Goal: Task Accomplishment & Management: Manage account settings

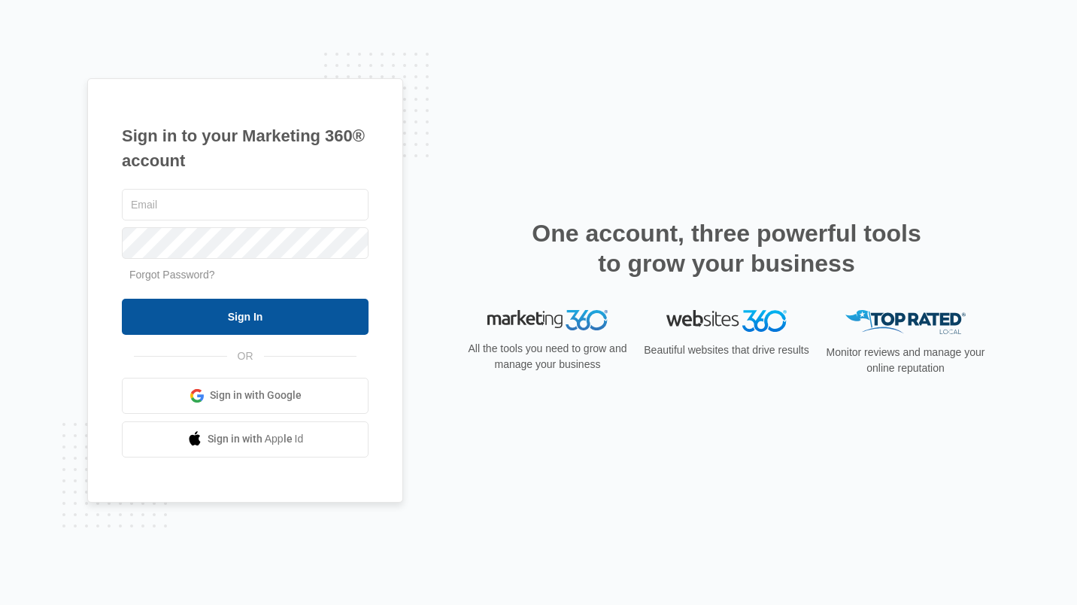
type input "[EMAIL_ADDRESS][DOMAIN_NAME]"
click at [247, 308] on input "Sign In" at bounding box center [245, 317] width 247 height 36
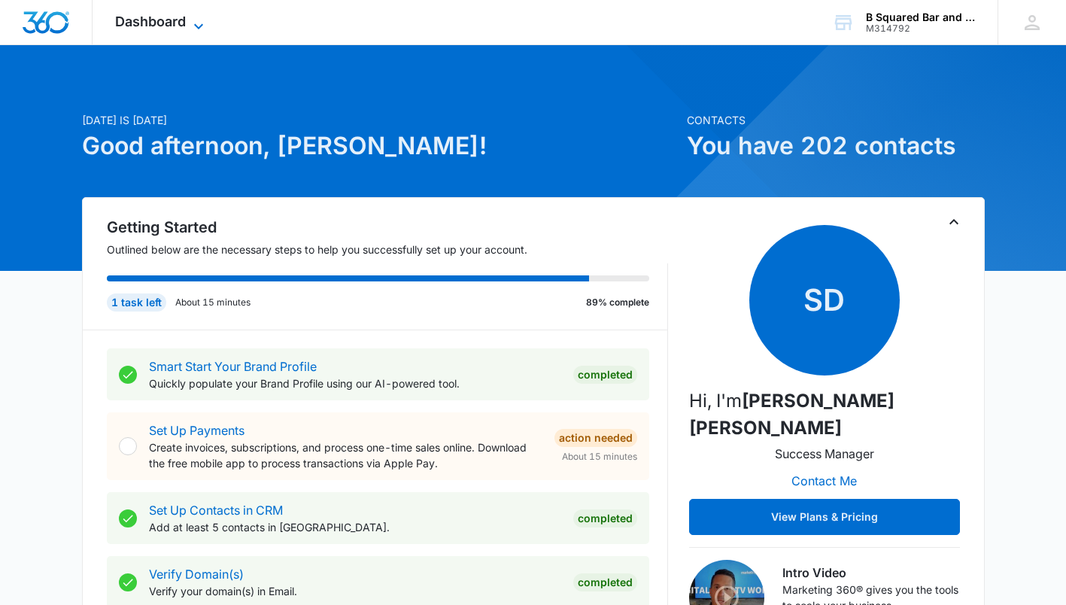
click at [192, 19] on icon at bounding box center [199, 26] width 18 height 18
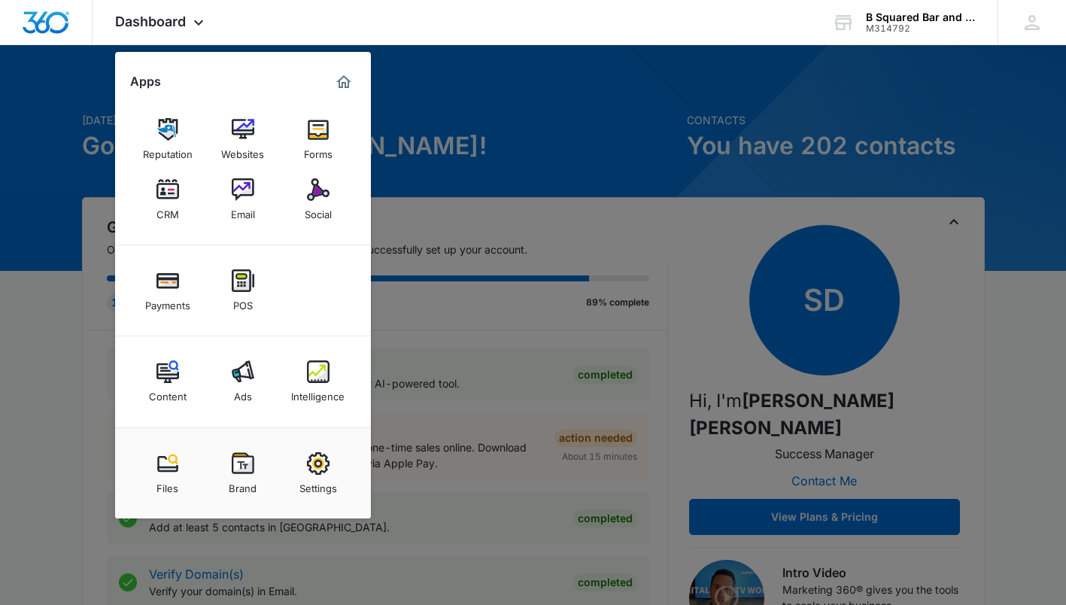
click at [315, 377] on img at bounding box center [318, 371] width 23 height 23
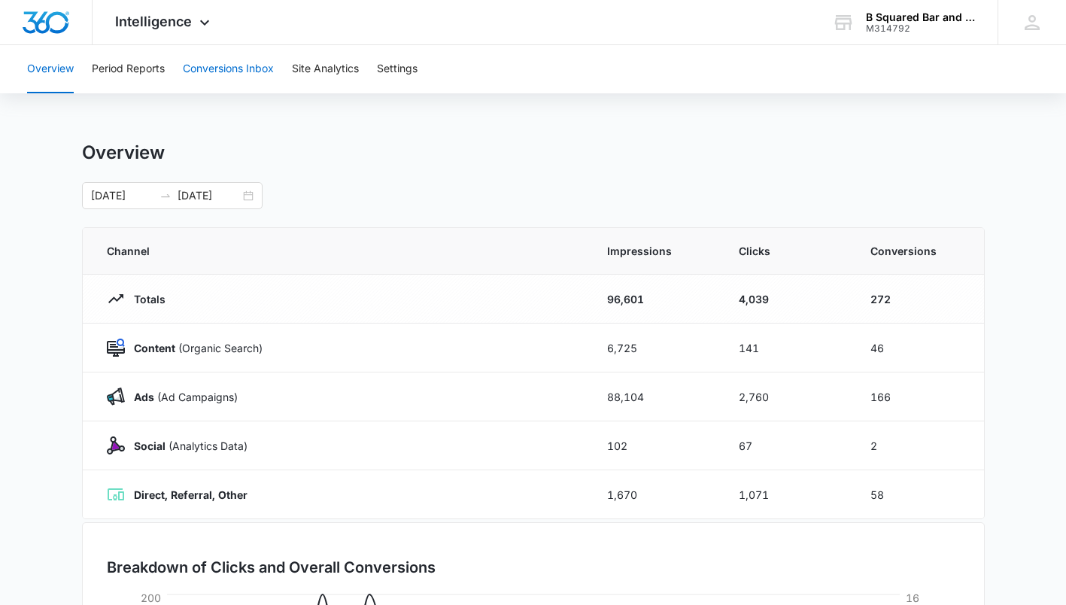
click at [229, 65] on button "Conversions Inbox" at bounding box center [228, 69] width 91 height 48
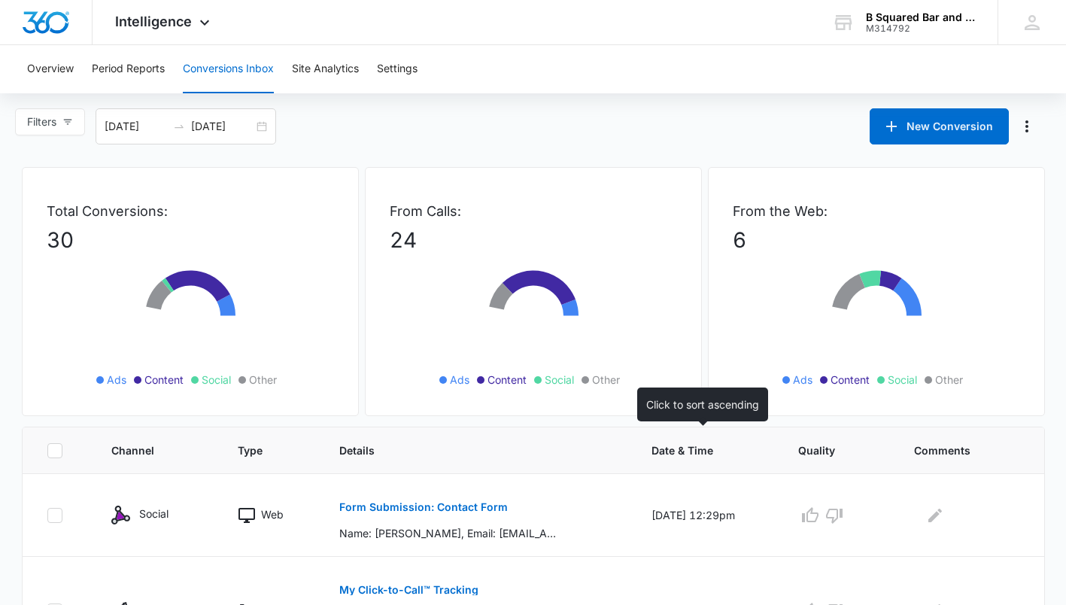
scroll to position [175, 0]
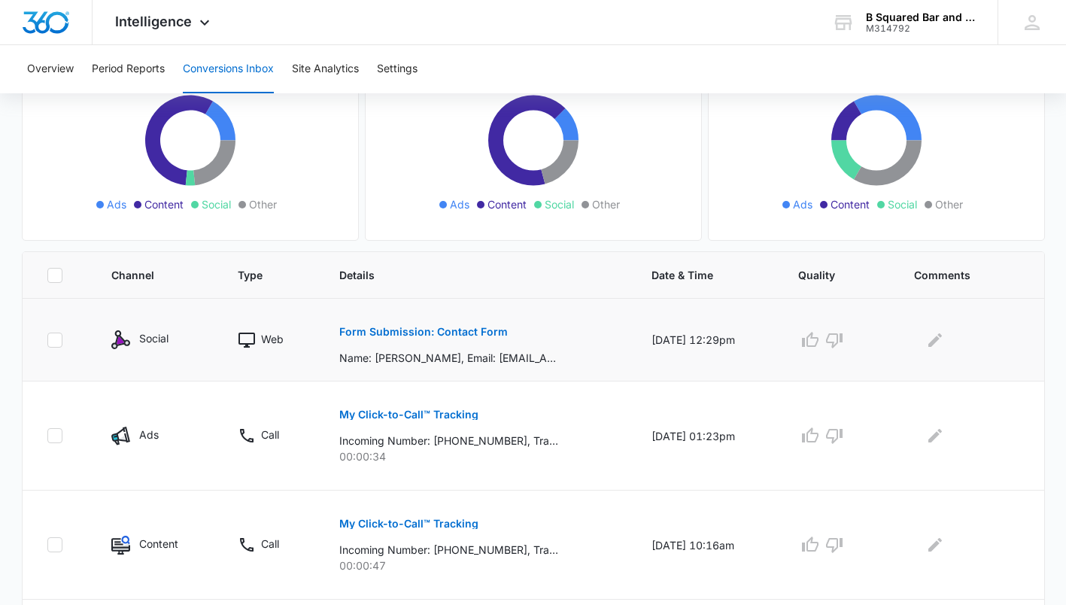
click at [428, 335] on p "Form Submission: Contact Form" at bounding box center [423, 331] width 168 height 11
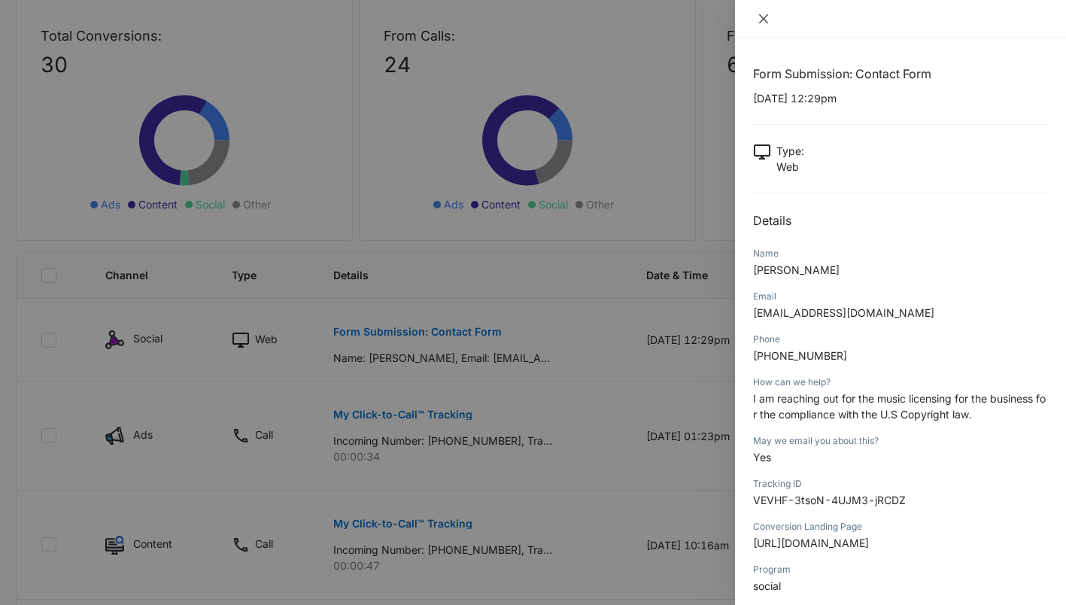
click at [763, 18] on icon "close" at bounding box center [763, 18] width 9 height 9
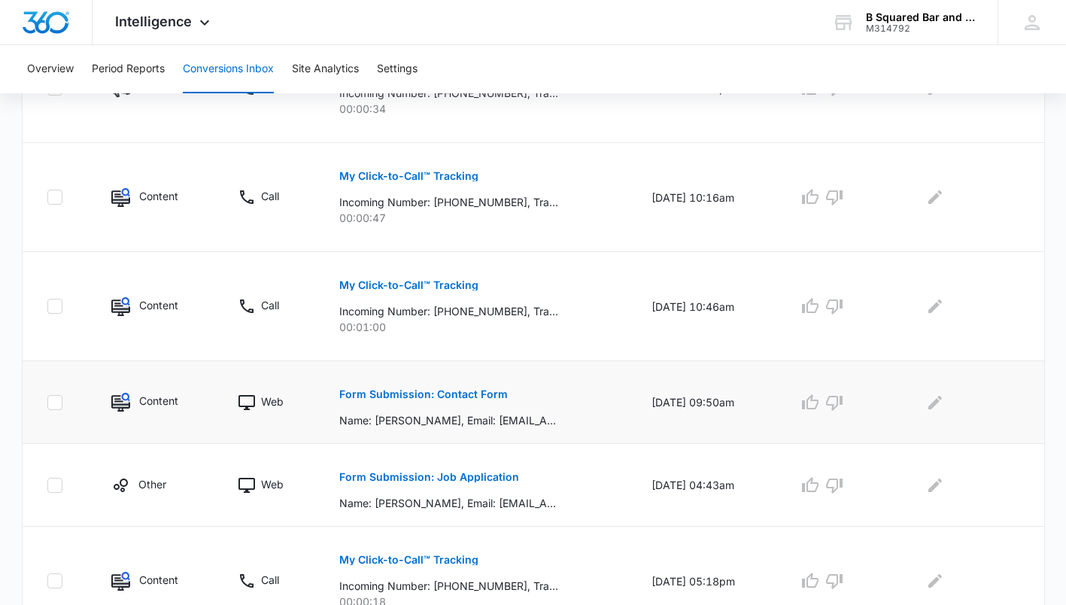
scroll to position [526, 0]
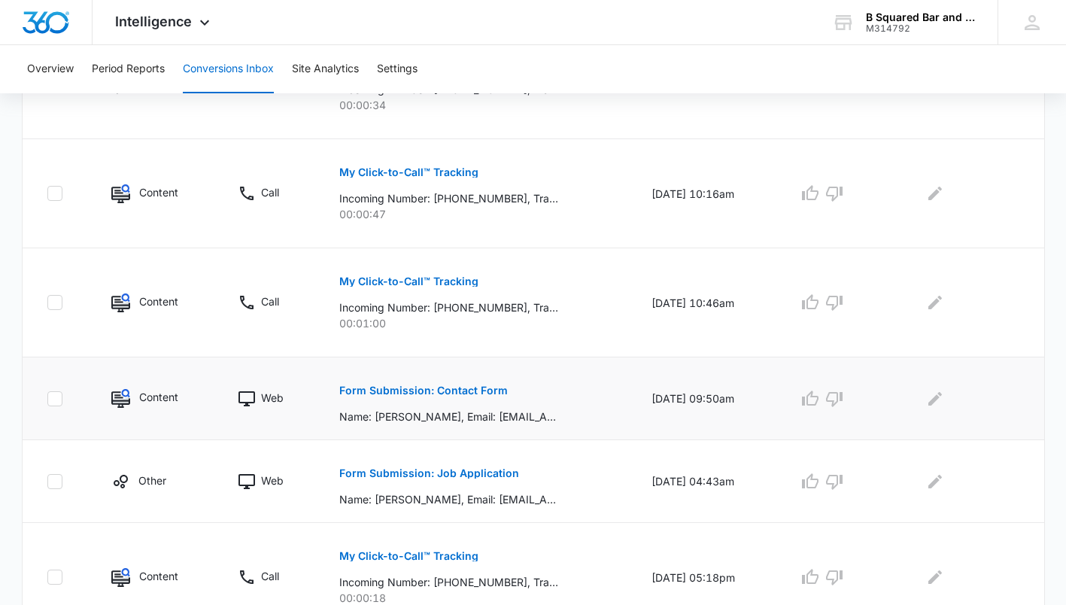
click at [429, 398] on button "Form Submission: Contact Form" at bounding box center [423, 390] width 168 height 36
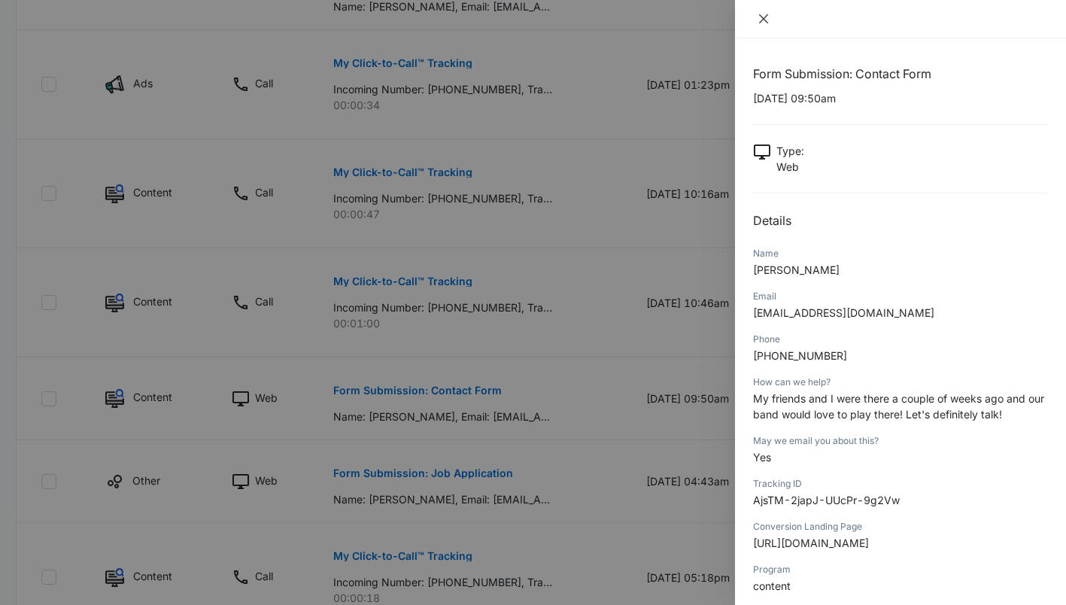
click at [765, 18] on icon "close" at bounding box center [763, 19] width 12 height 12
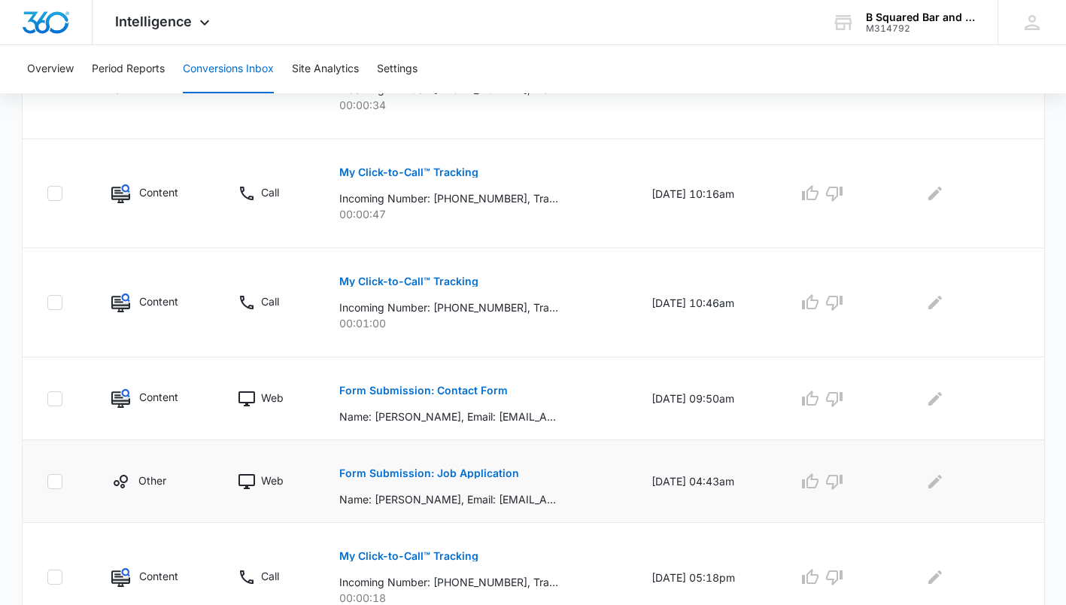
click at [471, 475] on p "Form Submission: Job Application" at bounding box center [429, 473] width 180 height 11
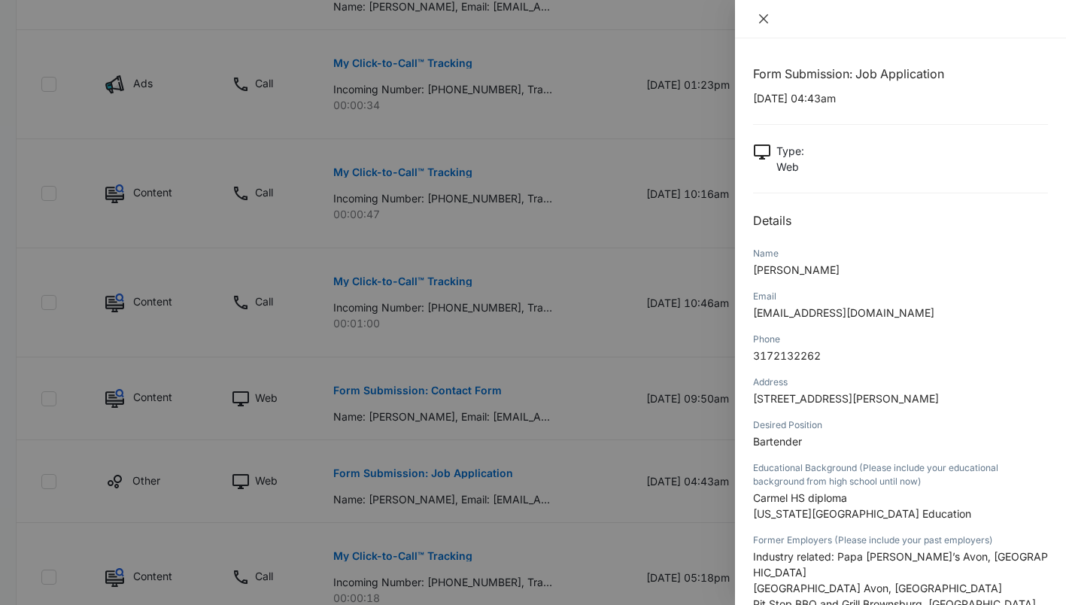
click at [766, 17] on icon "close" at bounding box center [763, 19] width 12 height 12
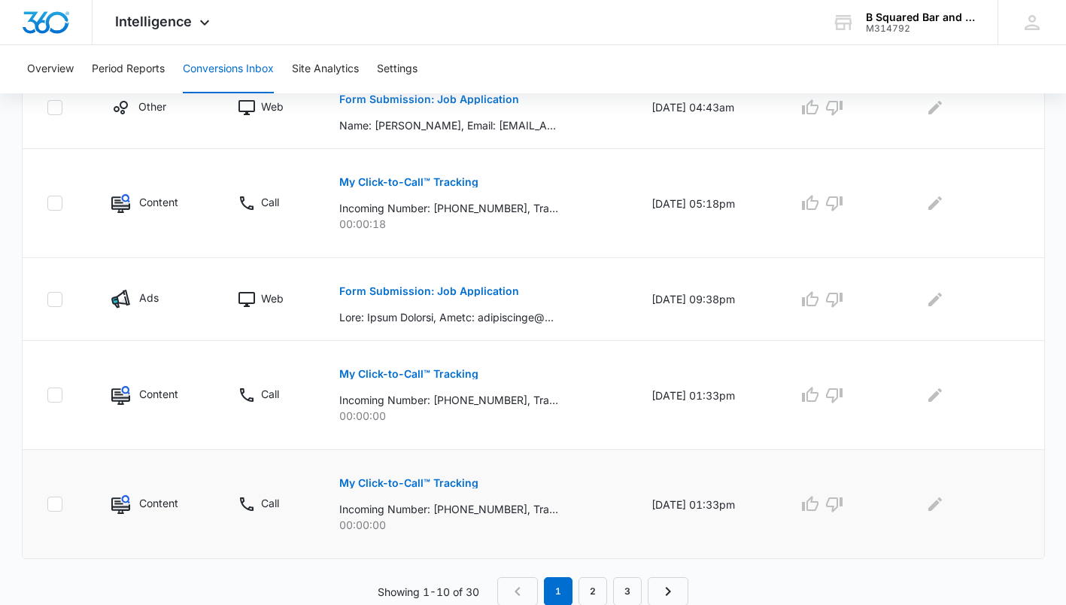
scroll to position [901, 0]
click at [593, 589] on link "2" at bounding box center [592, 590] width 29 height 29
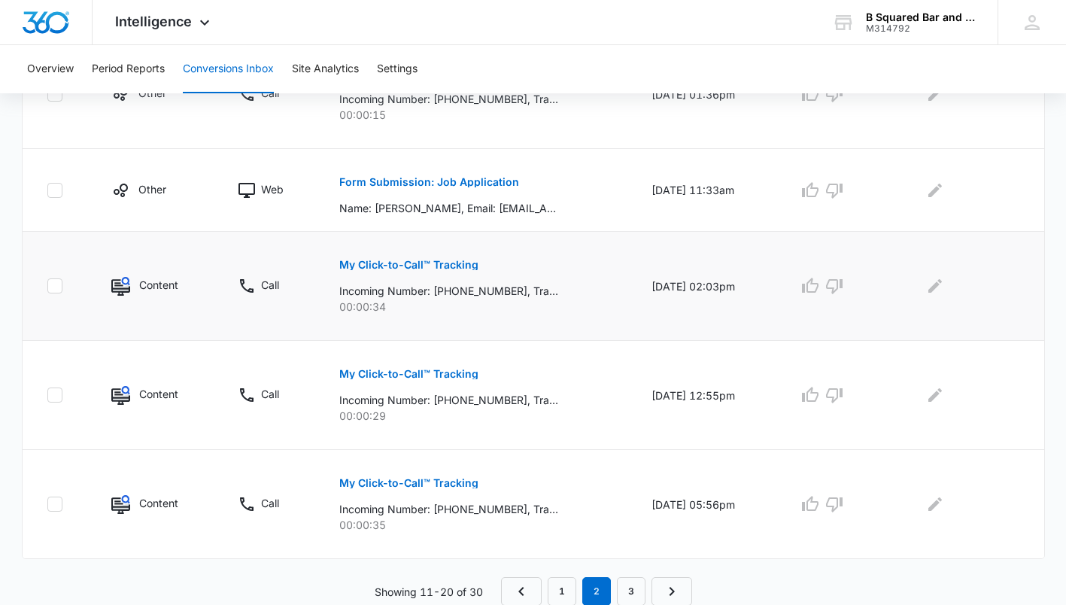
scroll to position [980, 0]
click at [478, 172] on button "Form Submission: Job Application" at bounding box center [429, 181] width 180 height 36
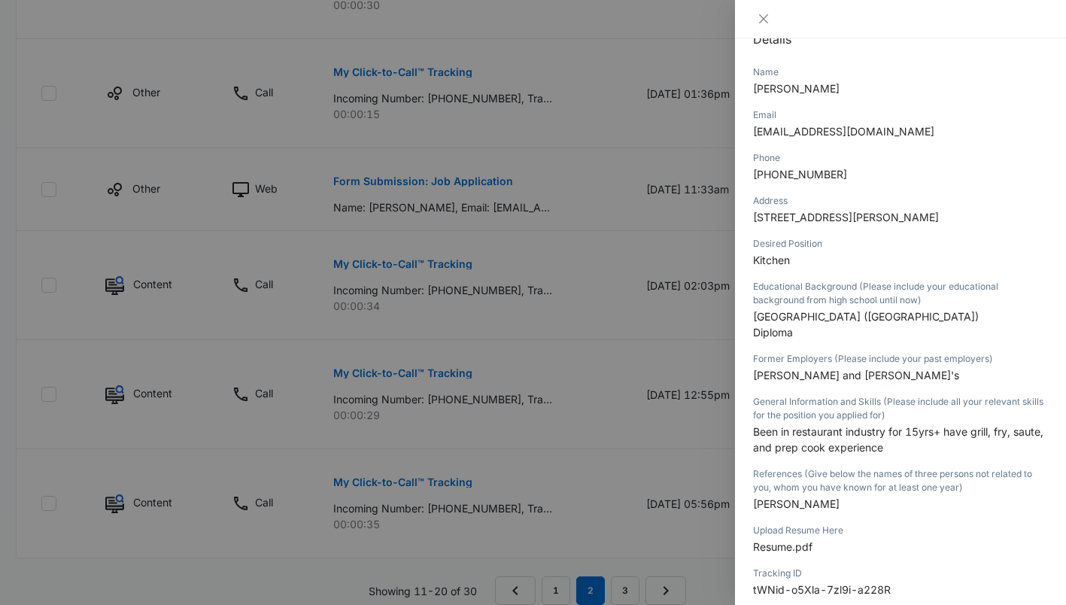
scroll to position [177, 0]
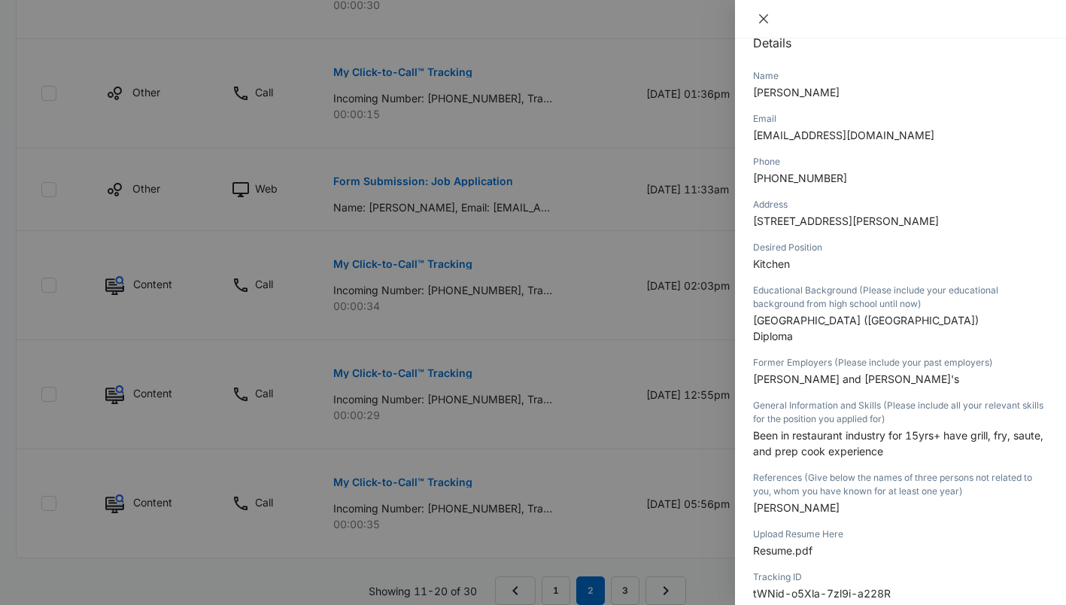
click at [760, 18] on icon "close" at bounding box center [763, 19] width 12 height 12
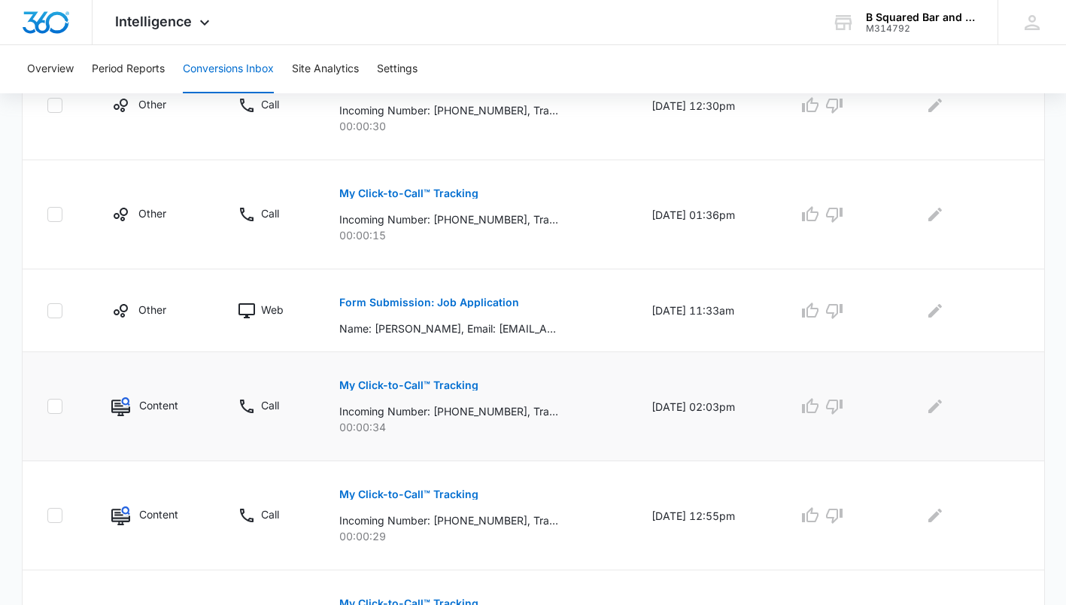
scroll to position [980, 0]
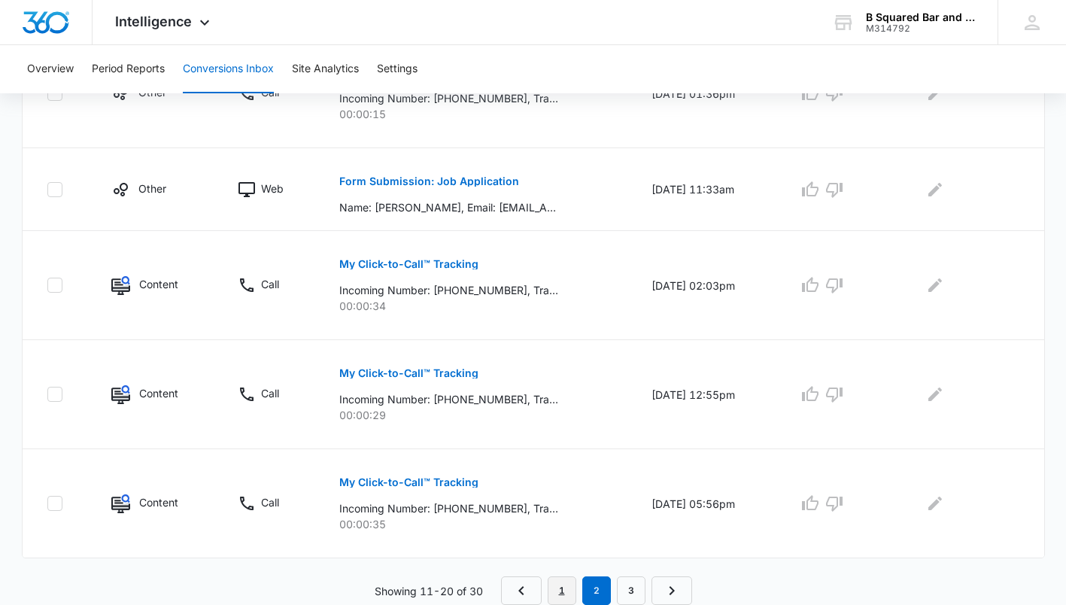
click at [560, 584] on link "1" at bounding box center [561, 590] width 29 height 29
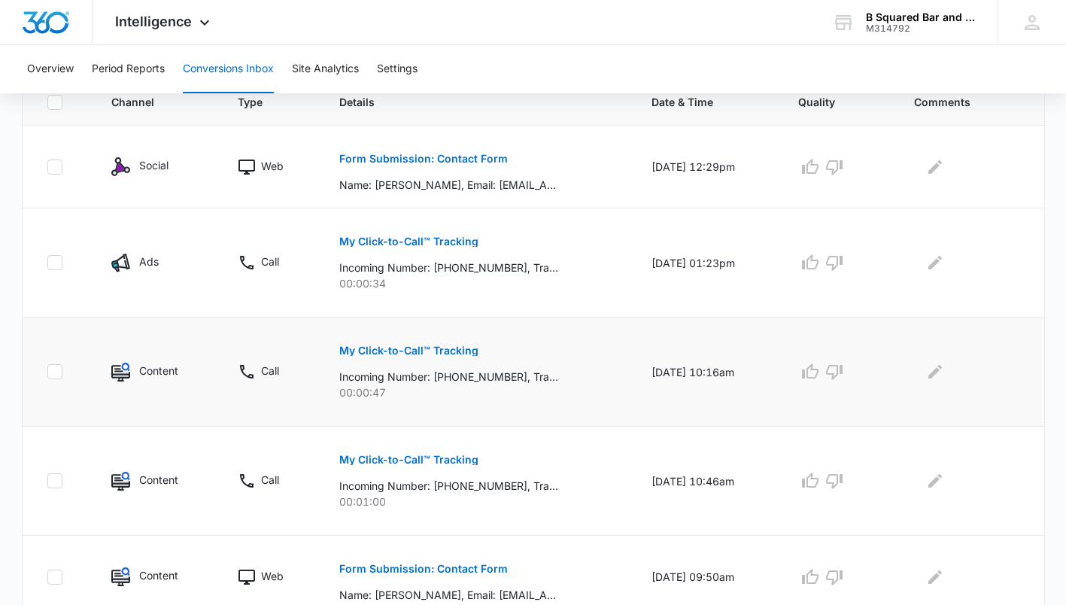
scroll to position [350, 0]
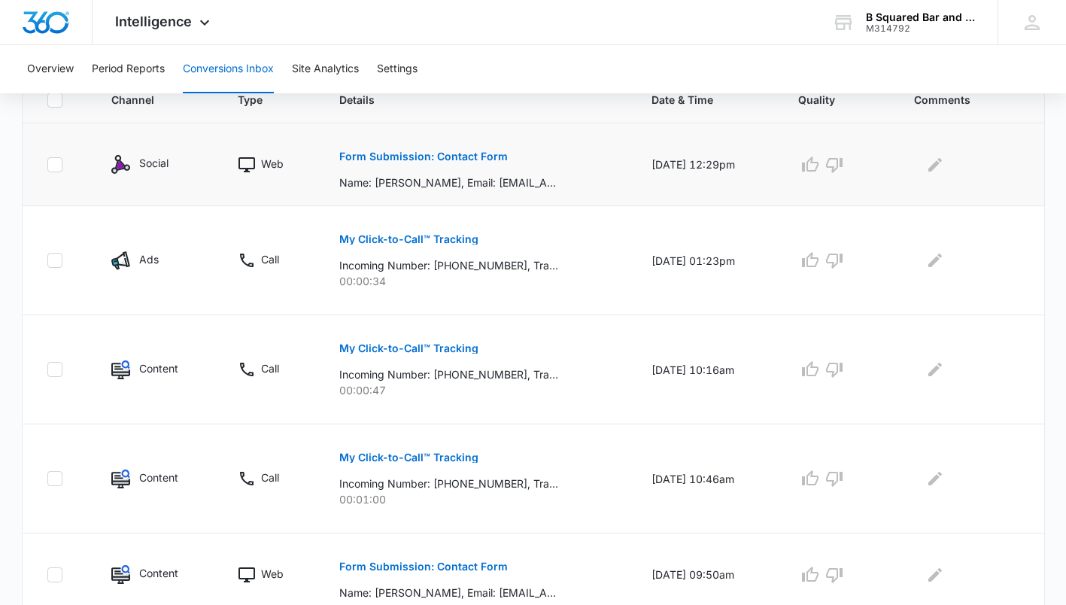
click at [437, 159] on p "Form Submission: Contact Form" at bounding box center [423, 156] width 168 height 11
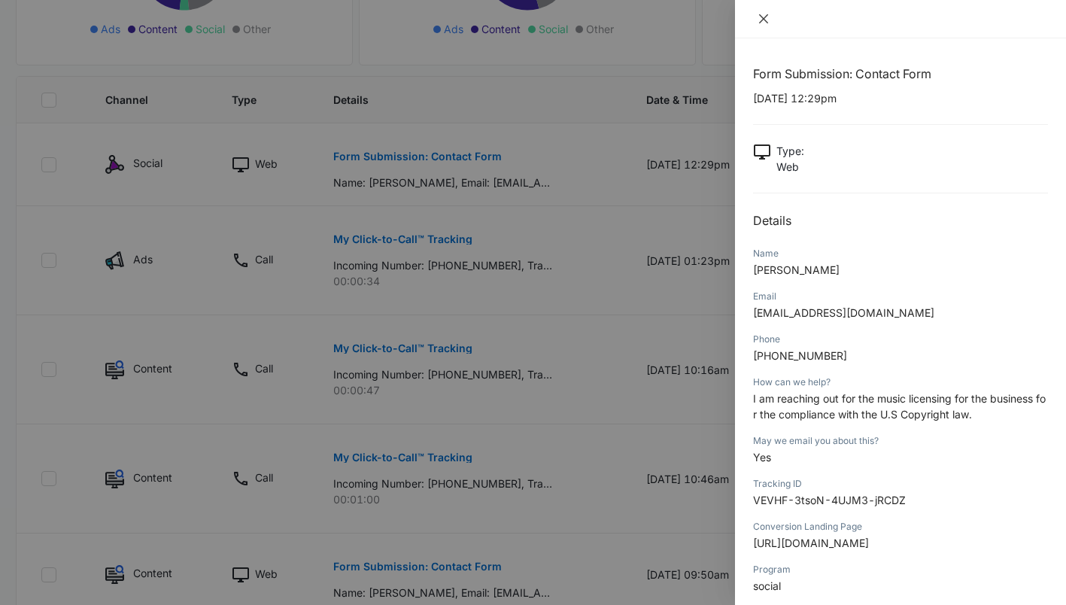
click at [766, 15] on icon "close" at bounding box center [763, 19] width 12 height 12
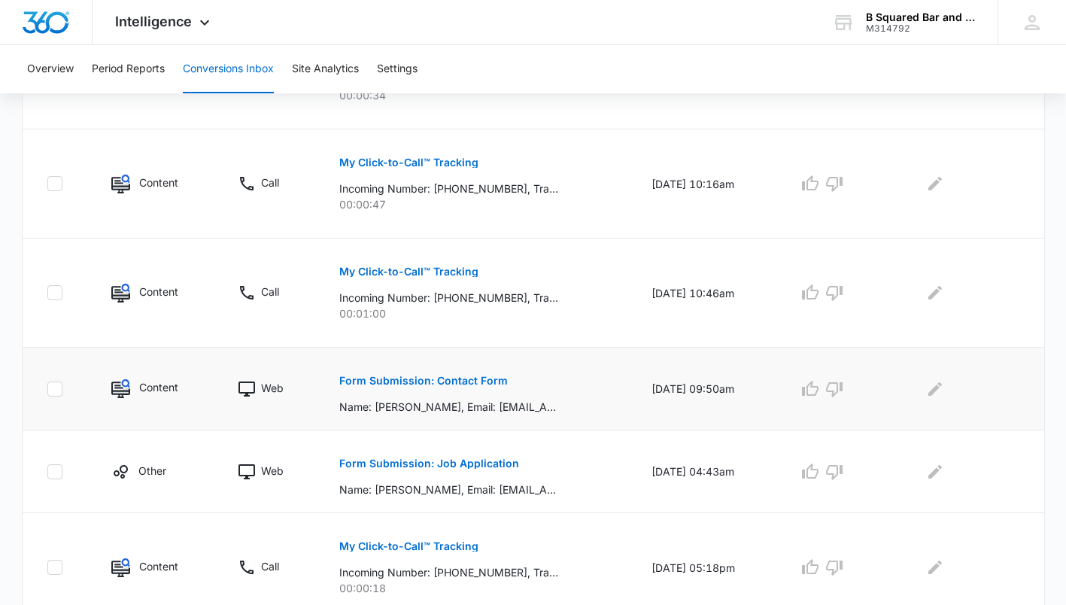
scroll to position [702, 0]
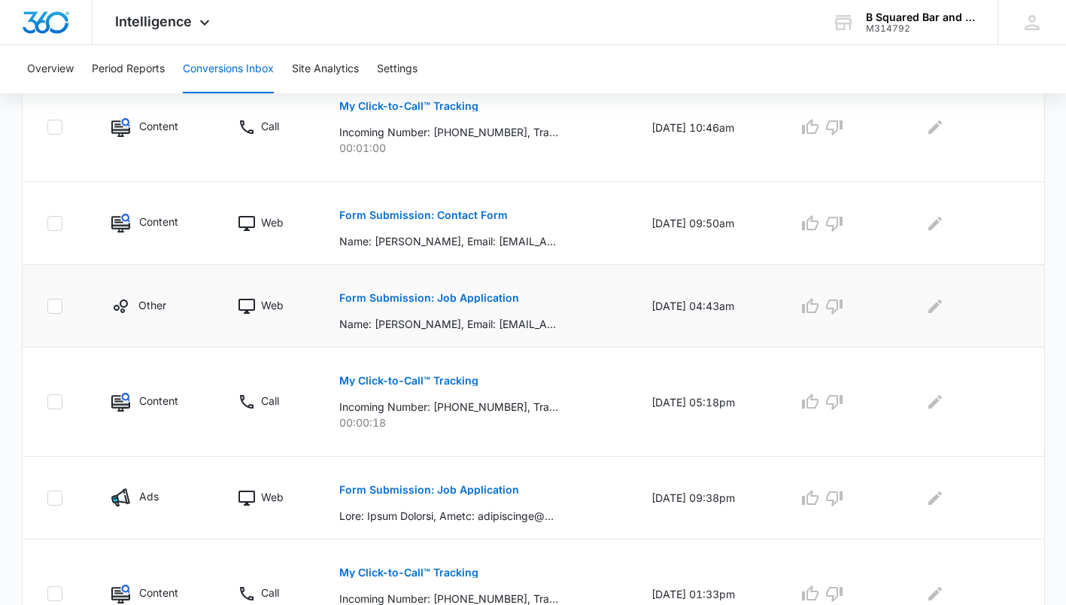
click at [432, 305] on button "Form Submission: Job Application" at bounding box center [429, 298] width 180 height 36
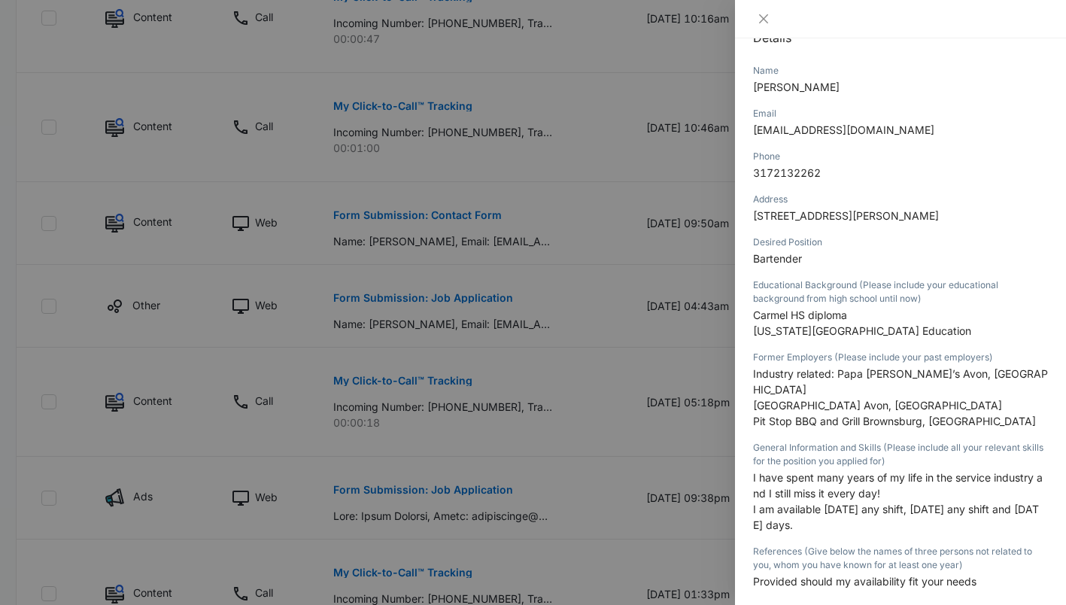
scroll to position [219, 0]
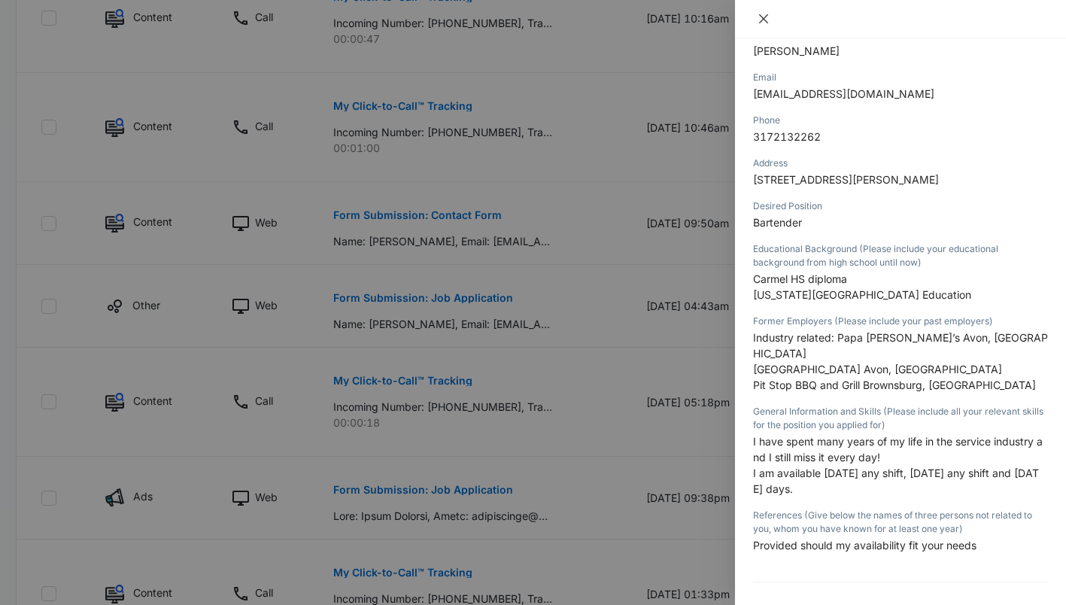
click at [761, 16] on icon "close" at bounding box center [763, 18] width 9 height 9
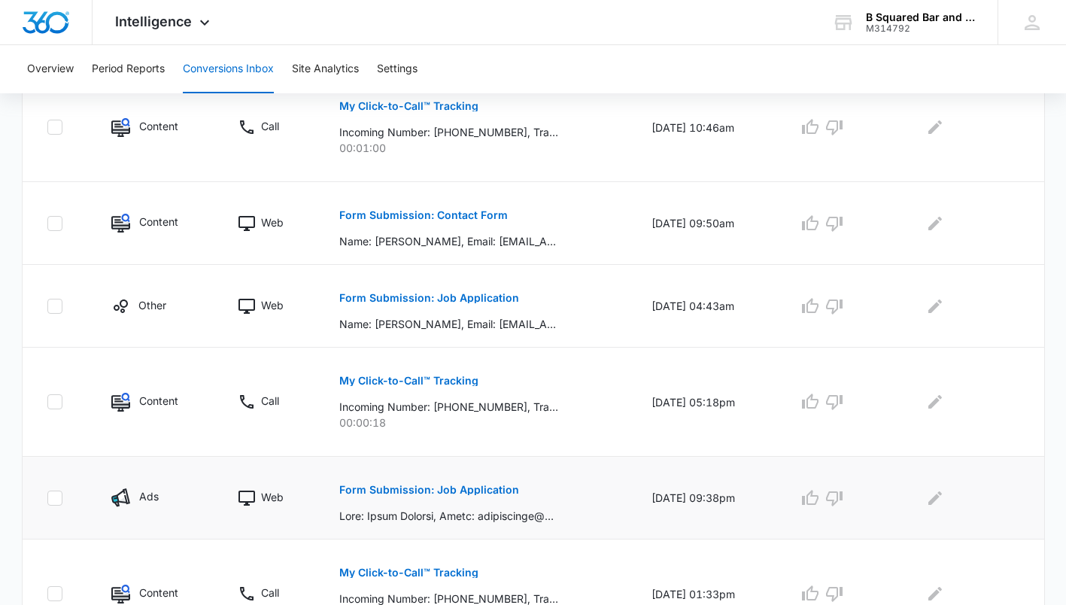
click at [444, 499] on button "Form Submission: Job Application" at bounding box center [429, 490] width 180 height 36
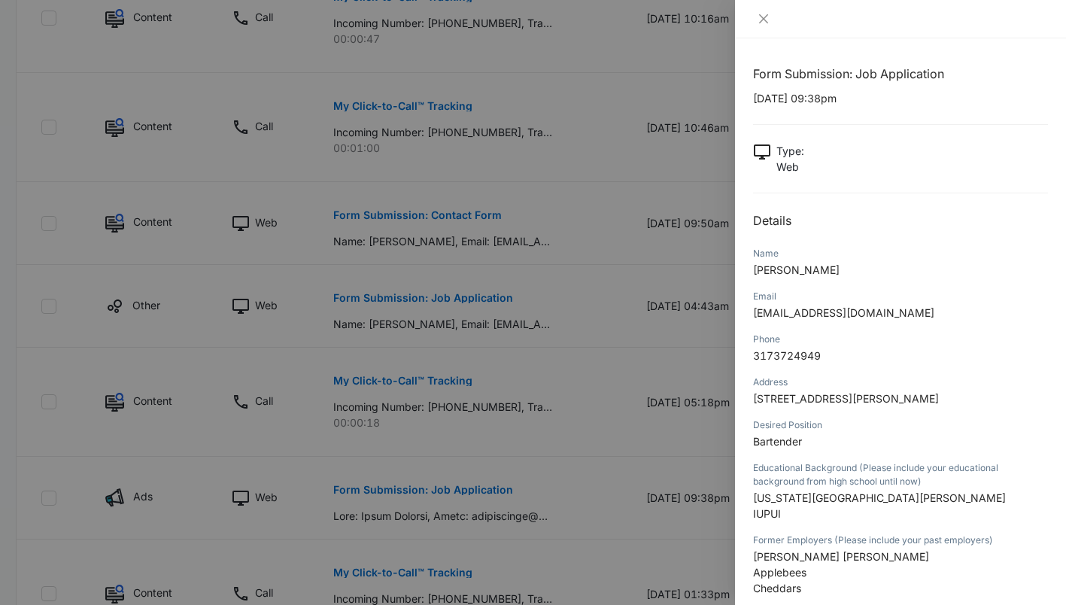
click at [767, 11] on div at bounding box center [900, 19] width 331 height 38
click at [766, 15] on icon "close" at bounding box center [763, 18] width 9 height 9
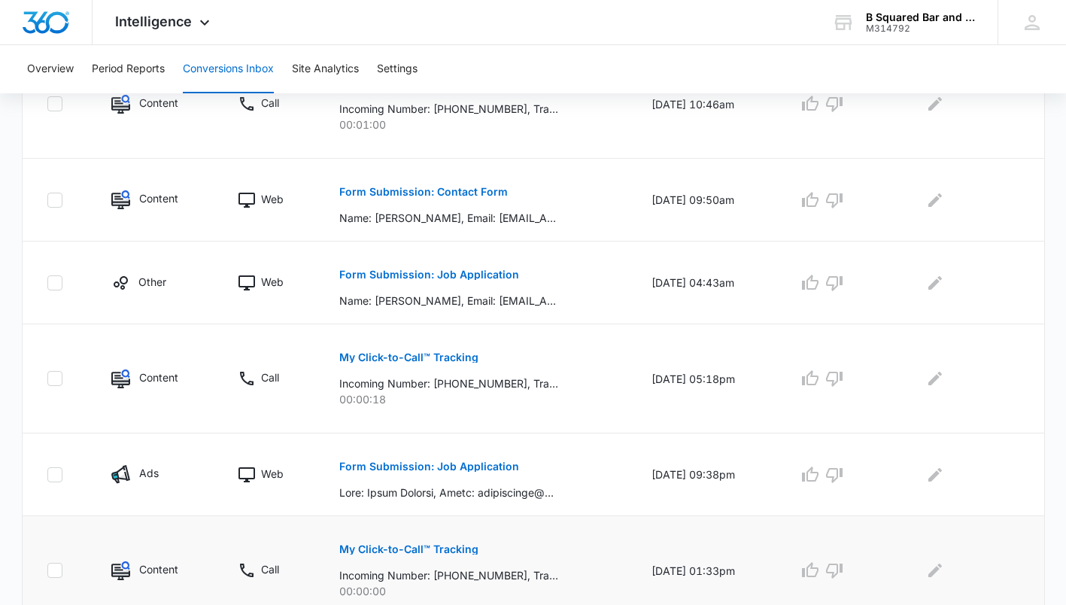
scroll to position [901, 0]
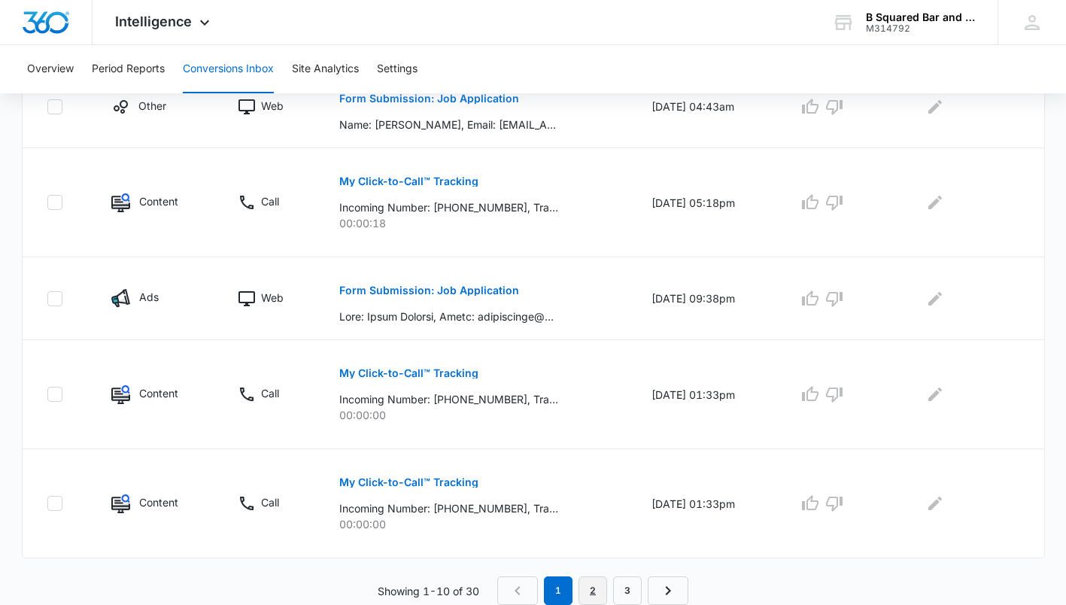
click at [591, 596] on link "2" at bounding box center [592, 590] width 29 height 29
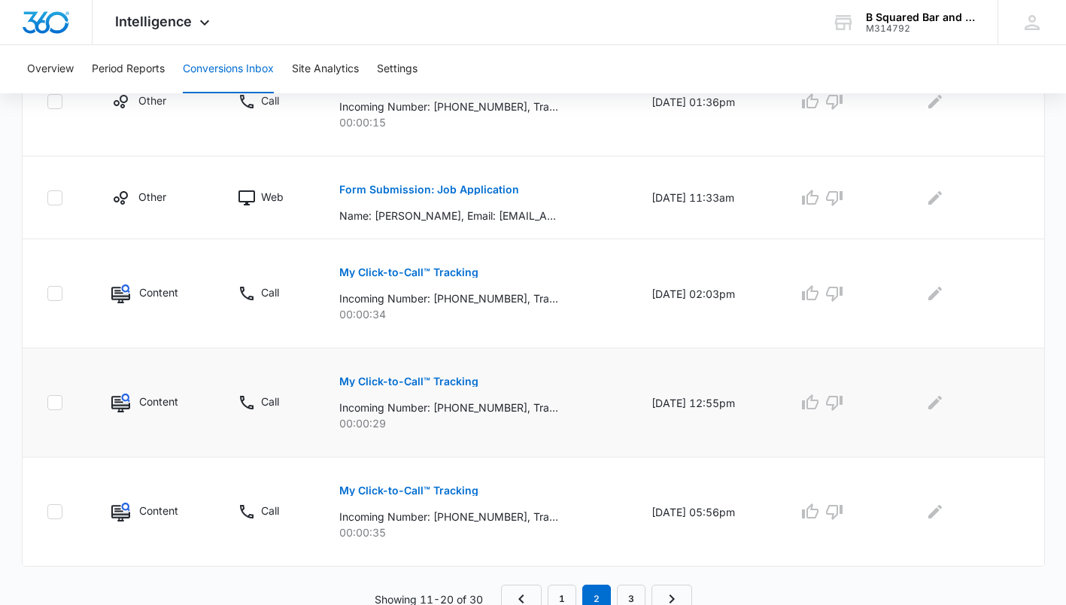
scroll to position [980, 0]
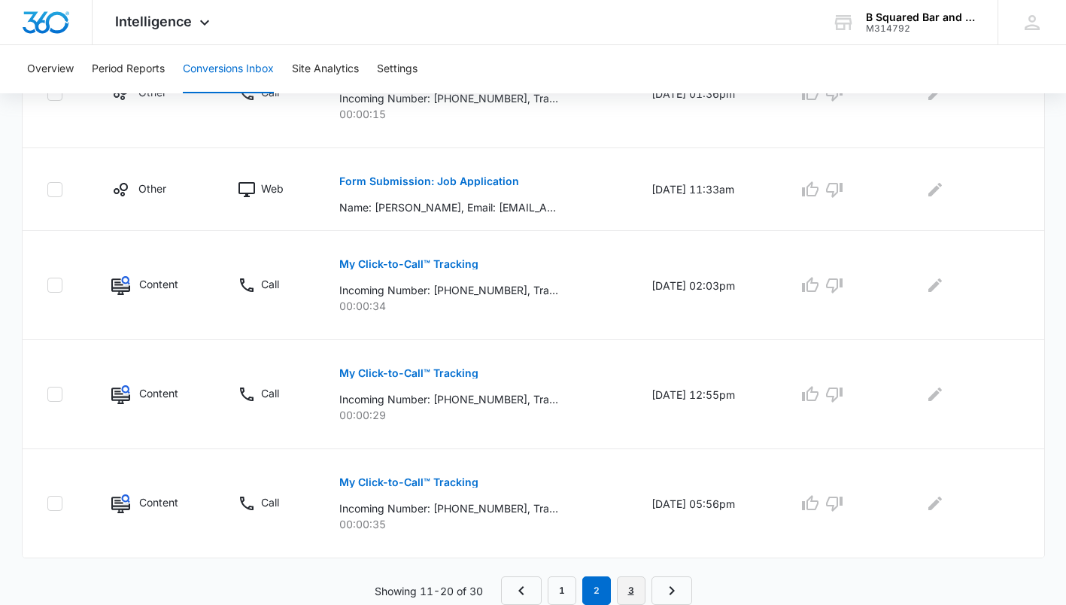
click at [629, 590] on link "3" at bounding box center [631, 590] width 29 height 29
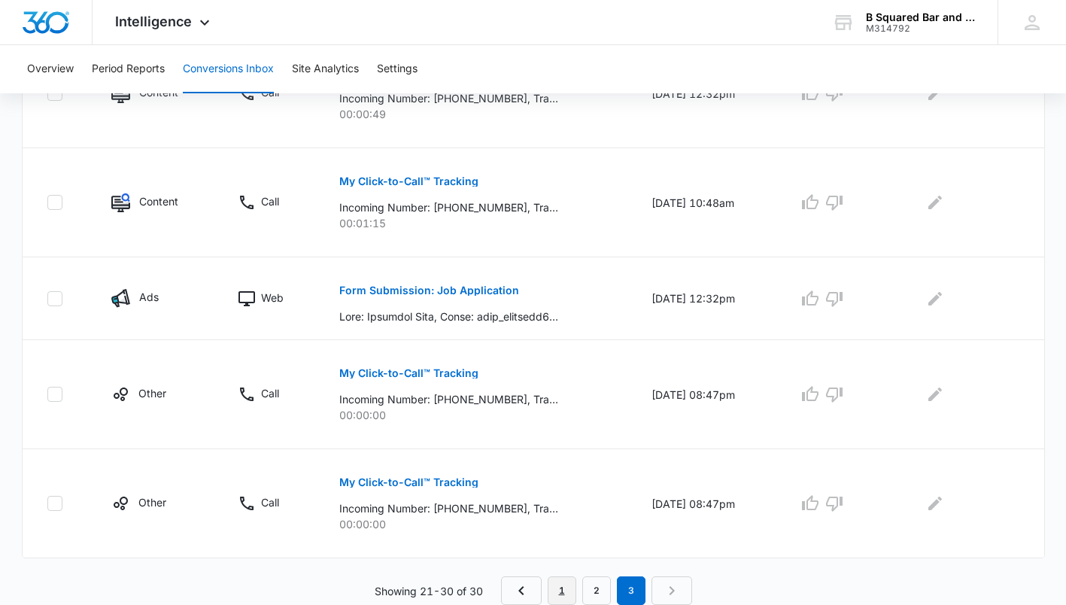
click at [566, 590] on link "1" at bounding box center [561, 590] width 29 height 29
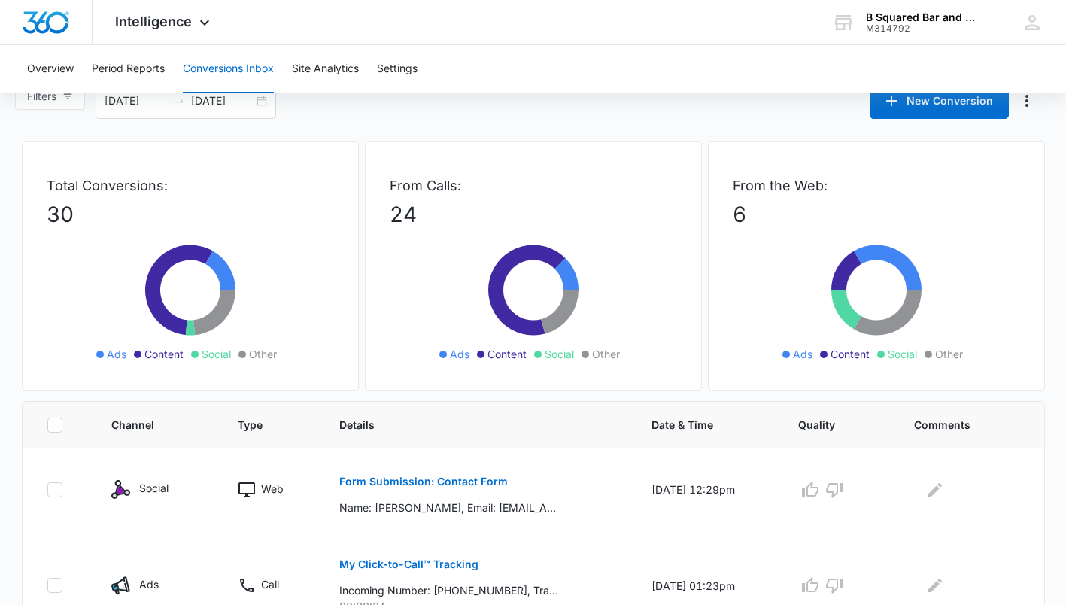
scroll to position [0, 0]
